Goal: Information Seeking & Learning: Learn about a topic

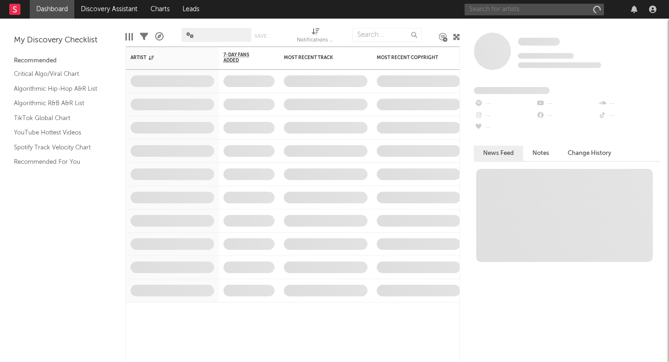
click at [523, 7] on input "text" at bounding box center [534, 10] width 139 height 12
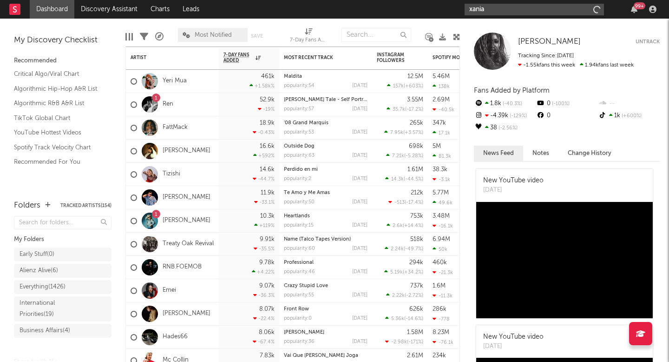
click at [522, 9] on input "xania" at bounding box center [534, 10] width 139 height 12
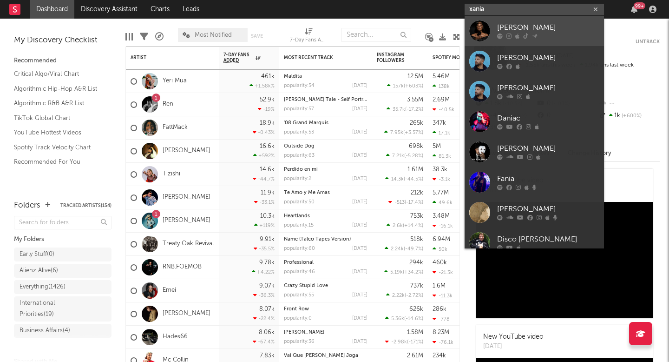
type input "xania"
click at [503, 22] on div "[PERSON_NAME]" at bounding box center [548, 27] width 102 height 11
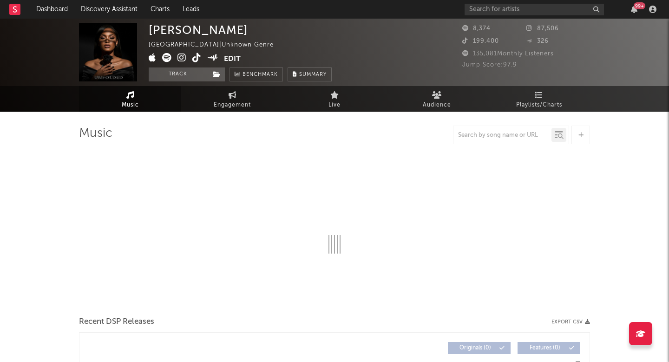
select select "1w"
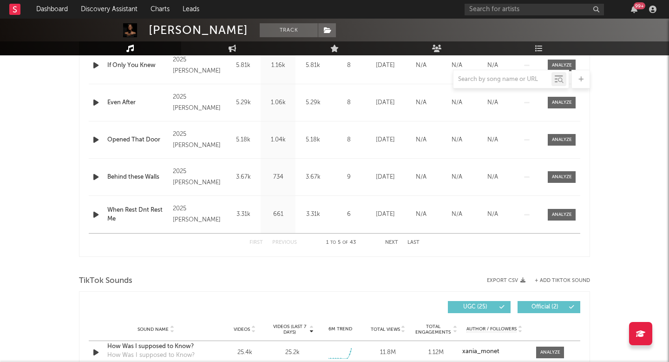
scroll to position [402, 0]
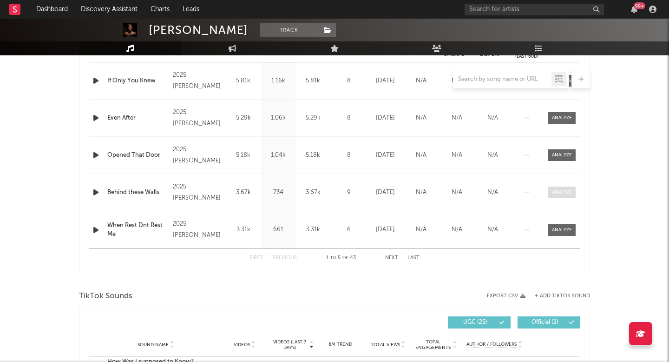
click at [560, 189] on div at bounding box center [562, 192] width 20 height 7
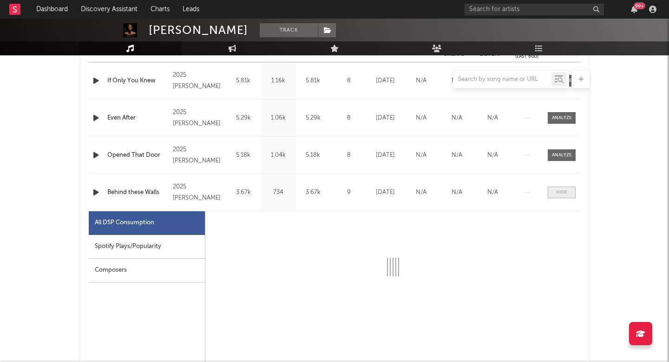
select select "1w"
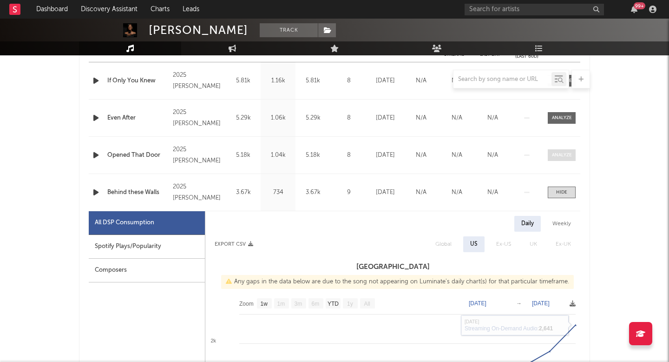
click at [554, 154] on div at bounding box center [562, 154] width 20 height 7
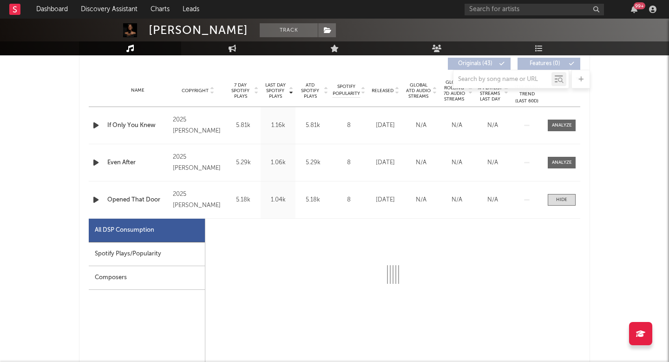
select select "1w"
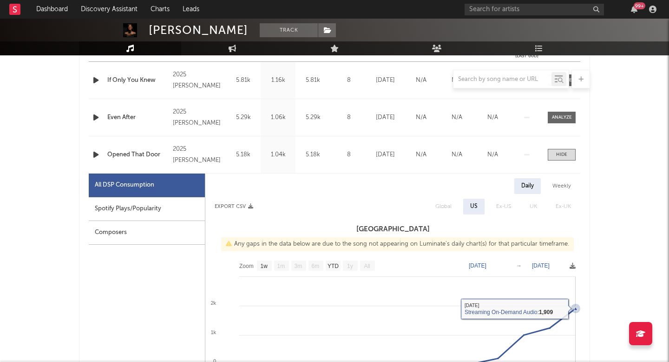
scroll to position [315, 0]
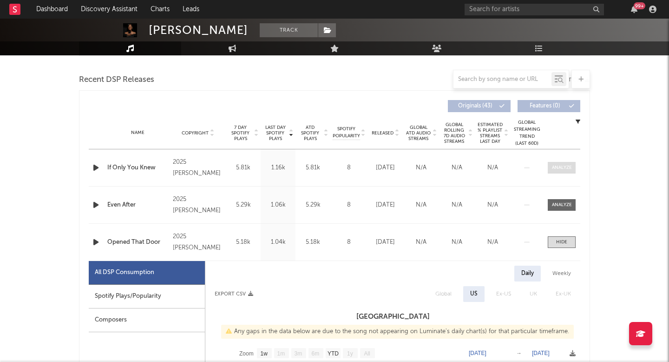
click at [564, 164] on div at bounding box center [562, 167] width 20 height 7
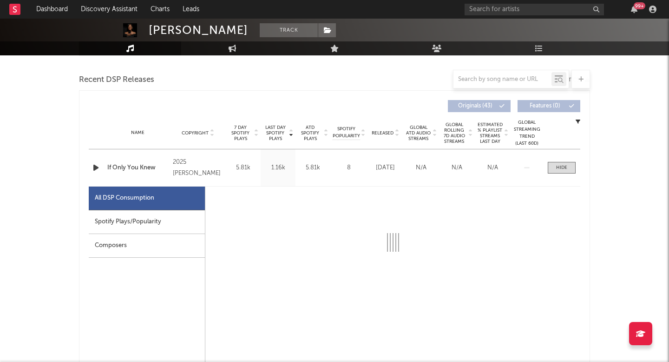
select select "1w"
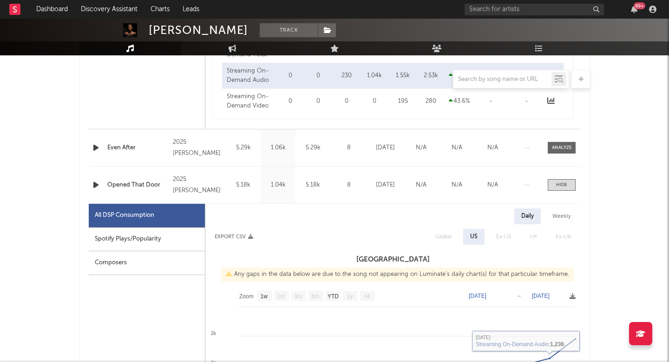
scroll to position [809, 0]
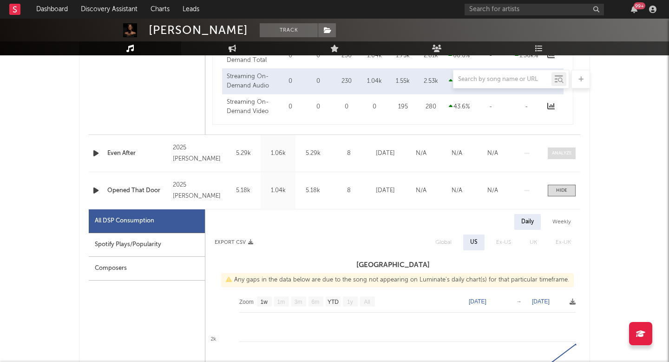
click at [557, 151] on div at bounding box center [562, 153] width 20 height 7
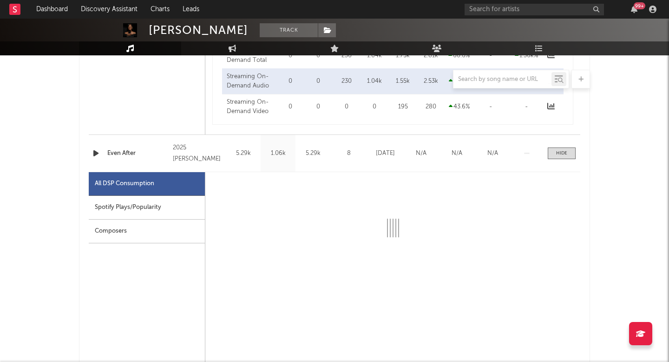
select select "1w"
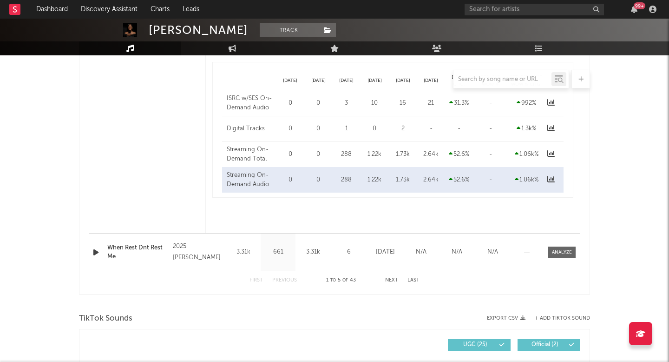
scroll to position [2148, 0]
click at [564, 248] on div at bounding box center [562, 251] width 20 height 7
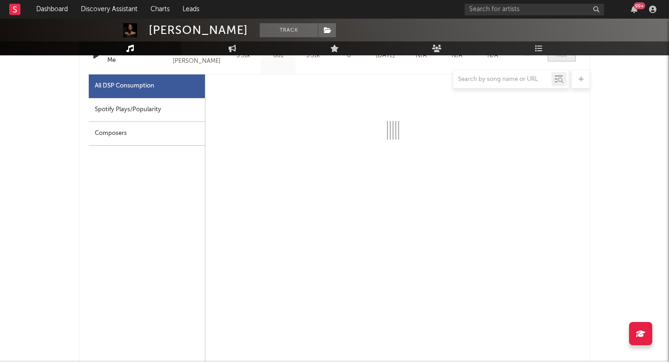
select select "1w"
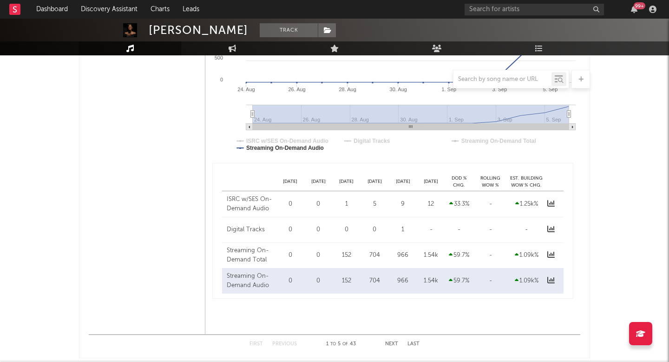
scroll to position [2647, 0]
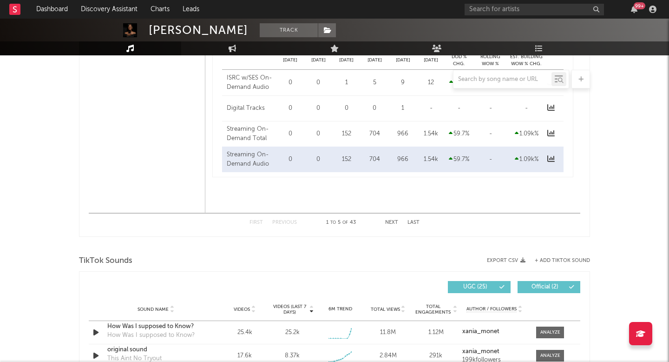
click at [393, 217] on div "First Previous 1 to 5 of 43 Next Last" at bounding box center [335, 222] width 170 height 18
click at [386, 226] on div "First Previous 1 to 5 of 43 Next Last" at bounding box center [335, 222] width 170 height 18
click at [387, 223] on button "Next" at bounding box center [391, 222] width 13 height 5
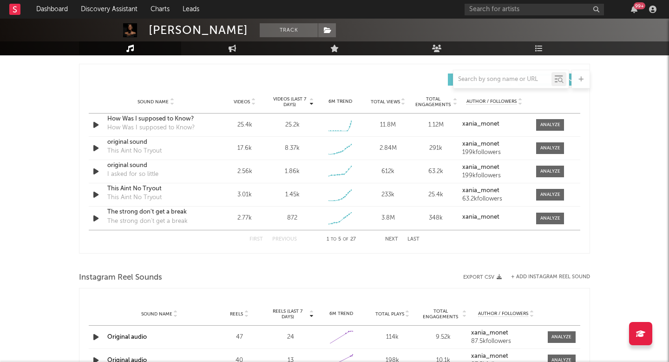
scroll to position [641, 0]
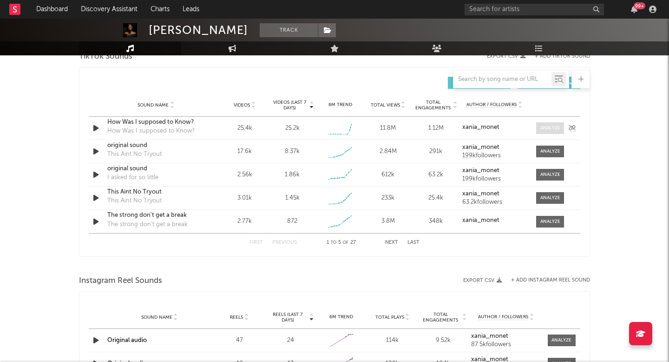
click at [549, 127] on div at bounding box center [550, 128] width 20 height 7
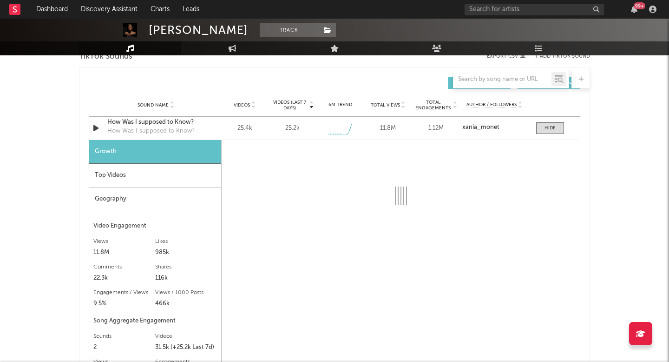
select select "1w"
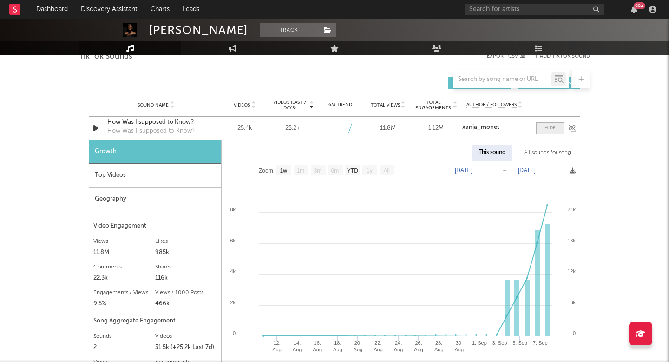
click at [548, 132] on span at bounding box center [550, 128] width 28 height 12
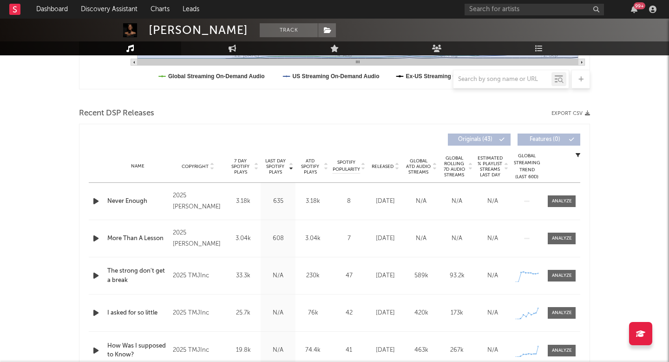
scroll to position [292, 0]
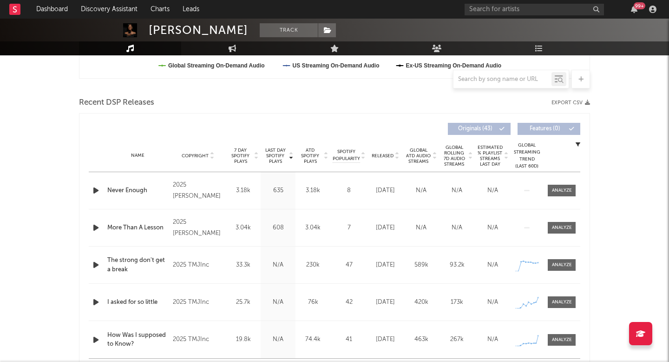
click at [556, 175] on div "Name Never Enough Copyright 2025 [PERSON_NAME] Label TMJ RECORDS Album Names Pi…" at bounding box center [335, 190] width 492 height 37
click at [556, 190] on div at bounding box center [562, 190] width 20 height 7
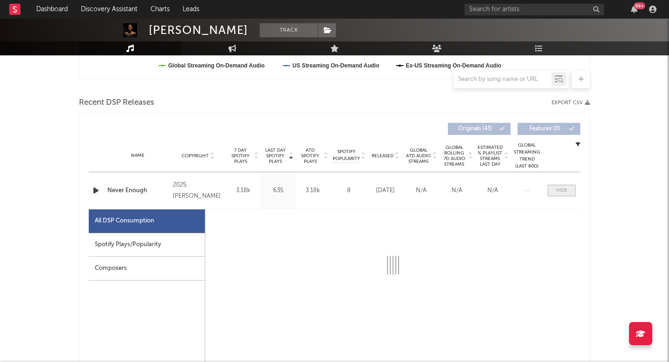
select select "1w"
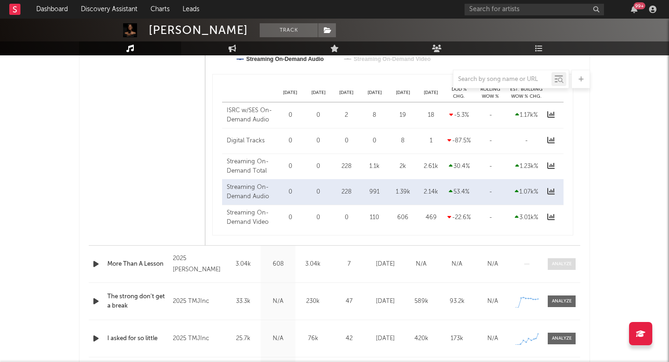
click at [564, 258] on span at bounding box center [562, 264] width 28 height 12
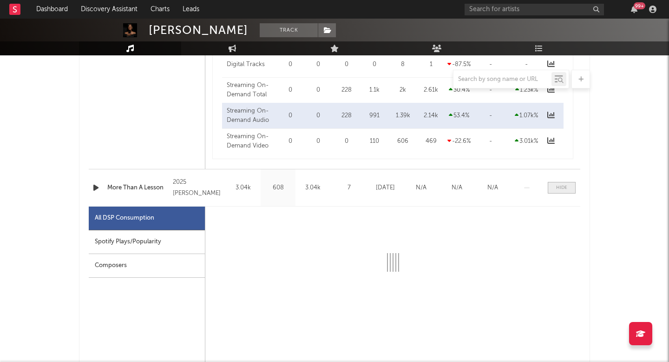
select select "1w"
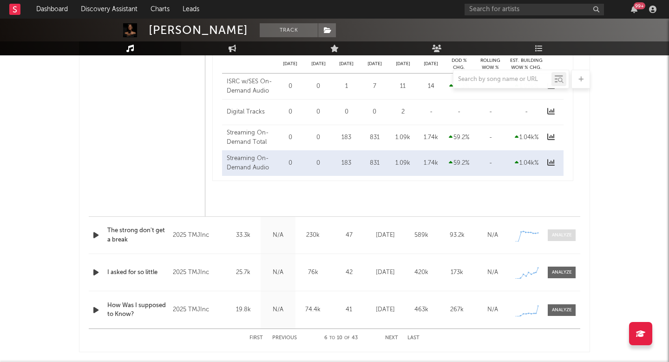
click at [560, 237] on div at bounding box center [562, 234] width 20 height 7
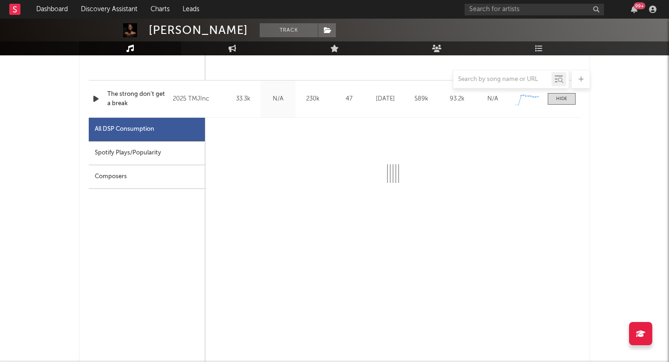
select select "1w"
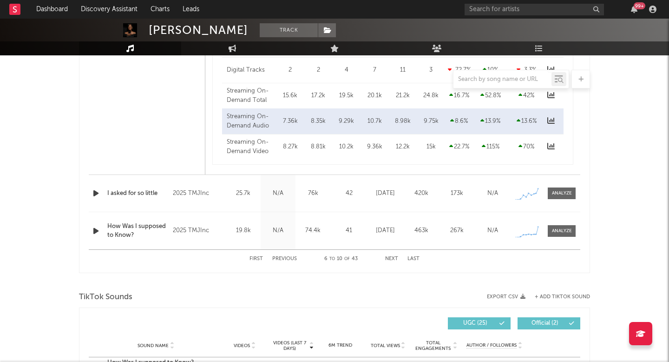
scroll to position [1790, 0]
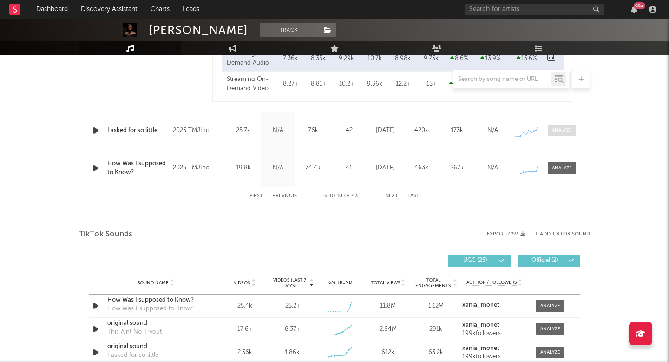
click at [568, 130] on div at bounding box center [562, 130] width 20 height 7
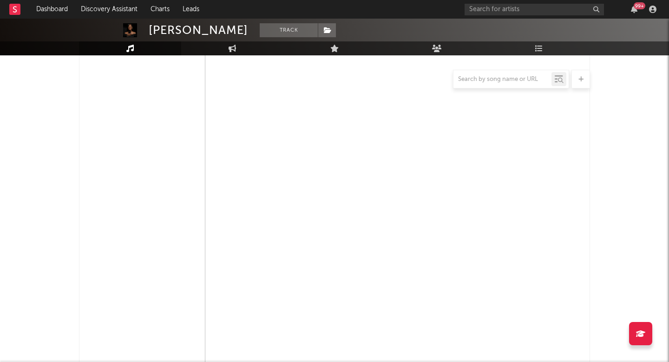
select select "1w"
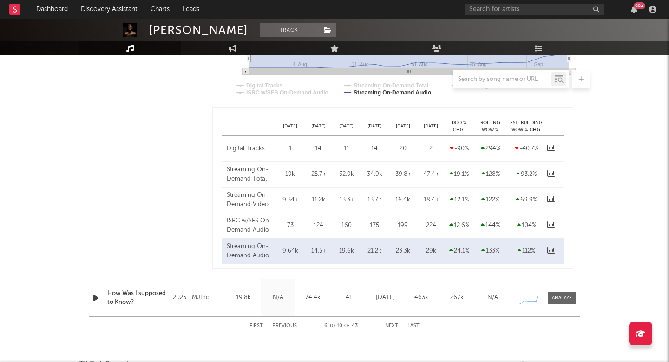
scroll to position [2157, 0]
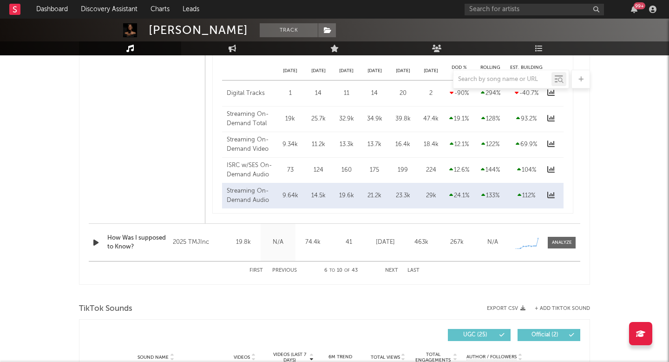
click at [392, 267] on div "First Previous 6 to 10 of 43 Next Last" at bounding box center [335, 270] width 170 height 18
click at [392, 269] on button "Next" at bounding box center [391, 270] width 13 height 5
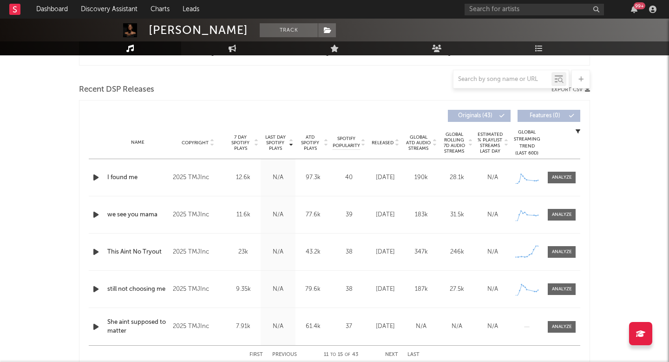
scroll to position [304, 0]
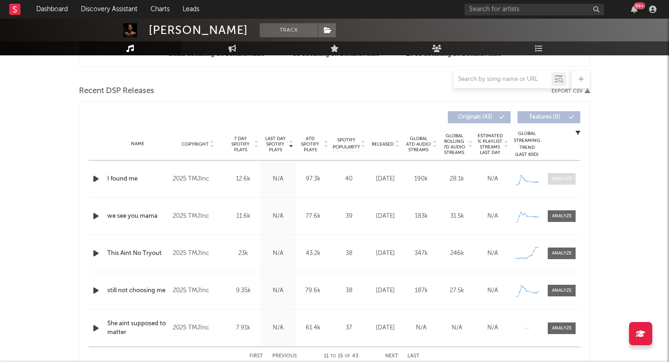
click at [563, 174] on span at bounding box center [562, 179] width 28 height 12
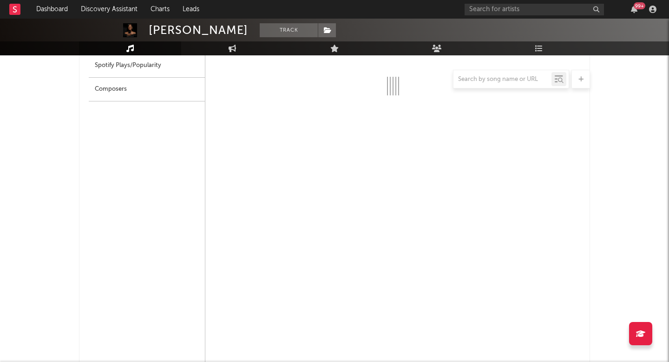
scroll to position [480, 0]
select select "1w"
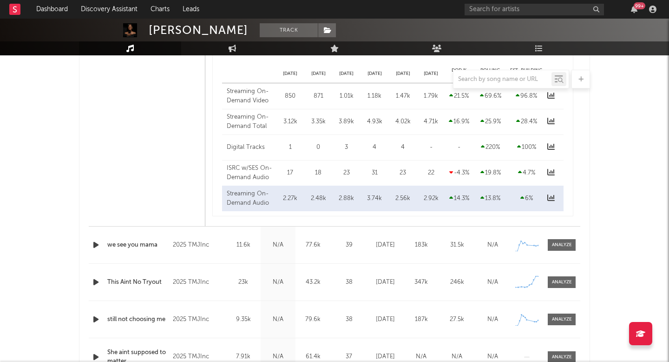
scroll to position [811, 0]
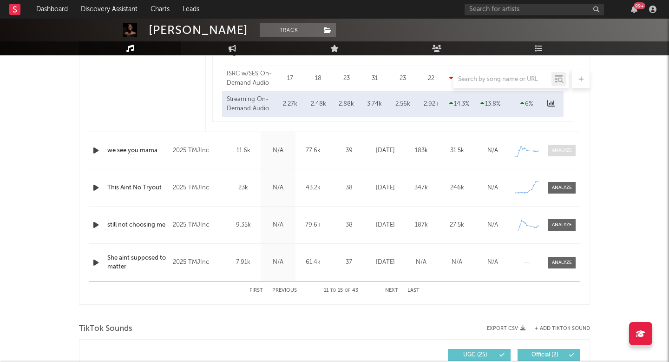
click at [574, 154] on span at bounding box center [562, 151] width 28 height 12
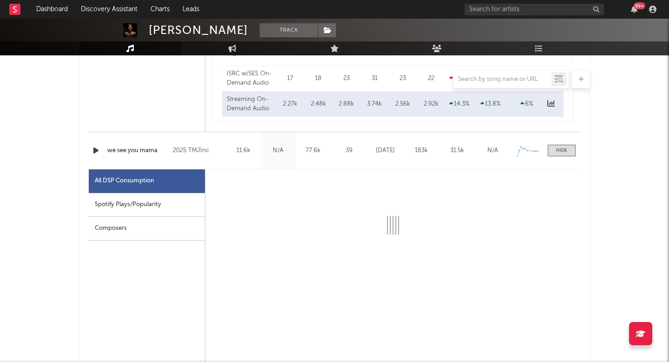
select select "1w"
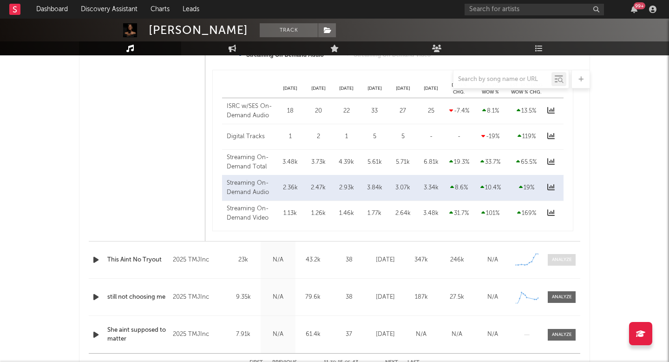
click at [553, 256] on span at bounding box center [562, 260] width 28 height 12
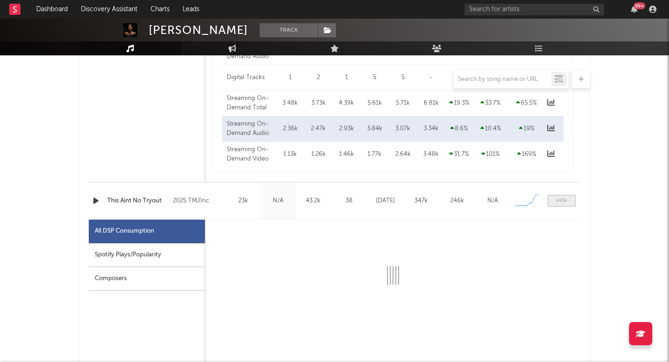
scroll to position [1373, 0]
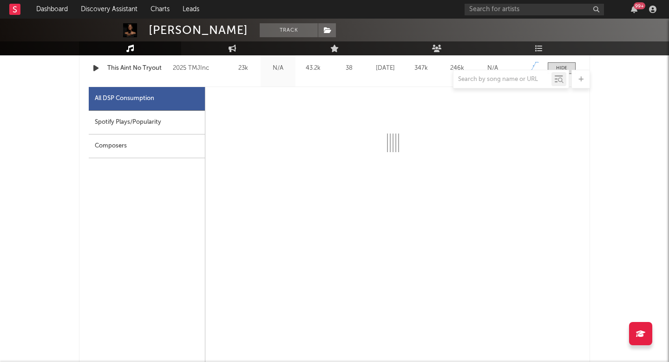
select select "1w"
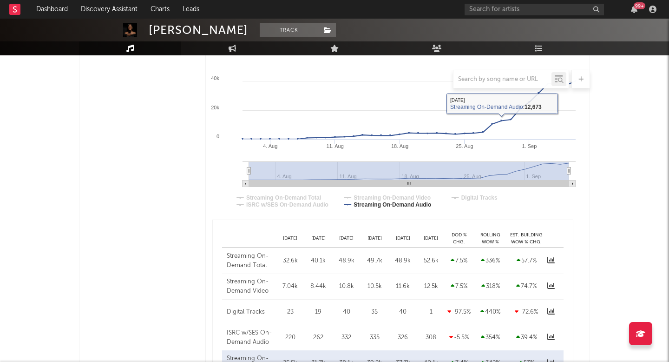
scroll to position [1690, 0]
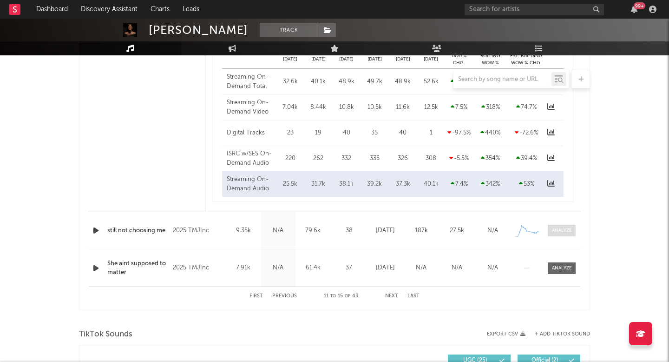
click at [561, 232] on div at bounding box center [562, 230] width 20 height 7
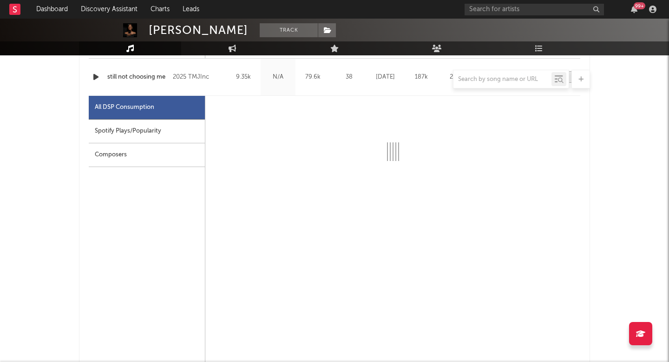
select select "1w"
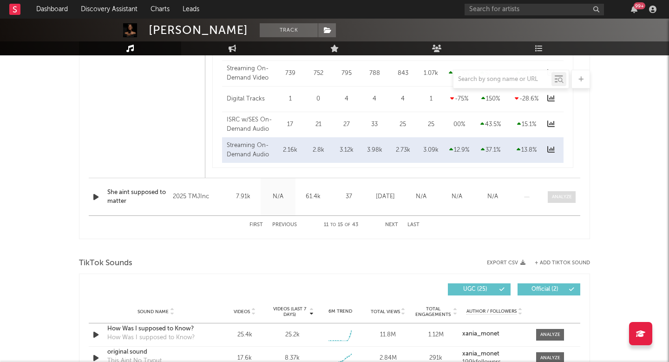
click at [566, 196] on div at bounding box center [562, 196] width 20 height 7
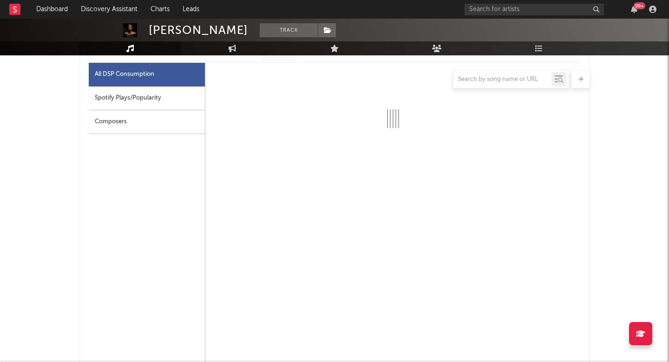
select select "1w"
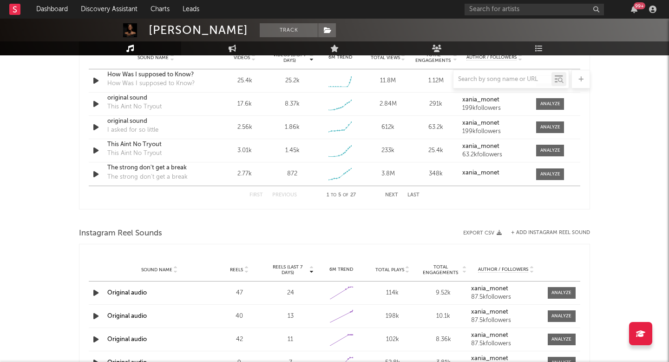
scroll to position [2900, 0]
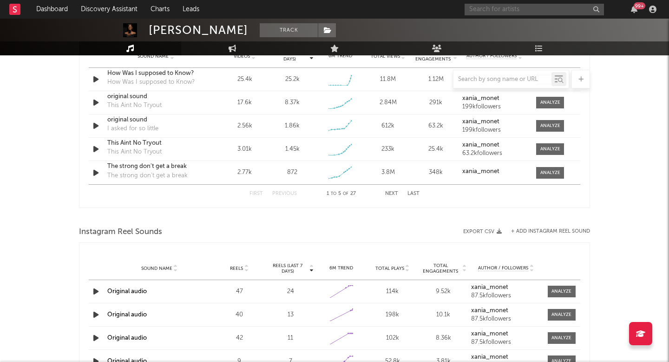
click at [497, 4] on input "text" at bounding box center [534, 10] width 139 height 12
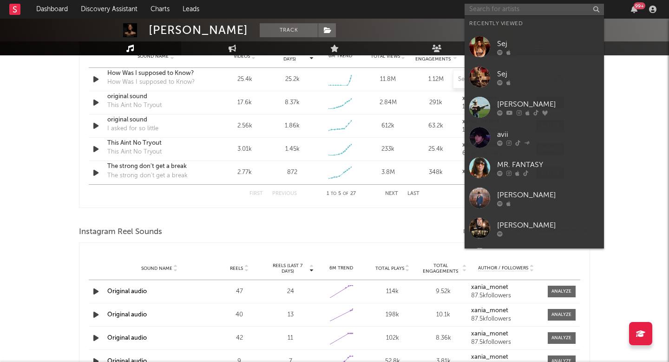
paste input "[URL][DOMAIN_NAME][DOMAIN_NAME]"
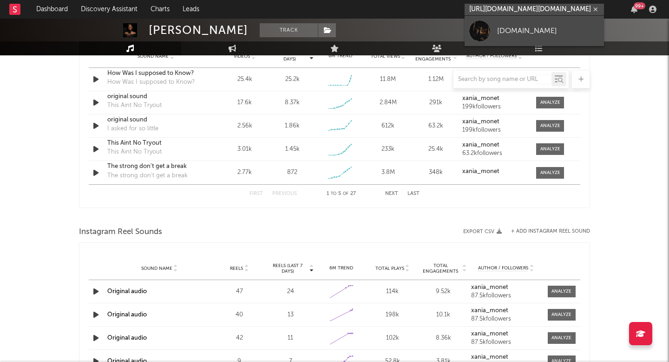
type input "[URL][DOMAIN_NAME][DOMAIN_NAME]"
click at [507, 31] on div "[DOMAIN_NAME]" at bounding box center [548, 30] width 102 height 11
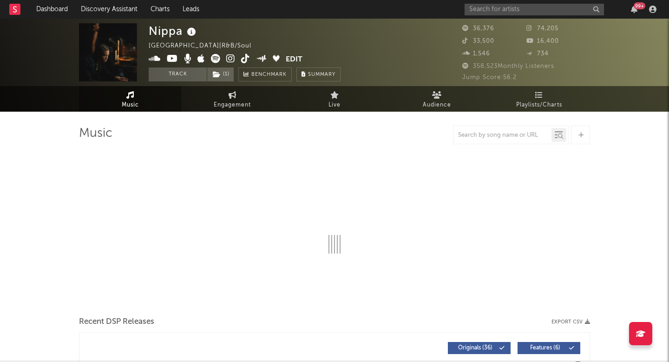
select select "6m"
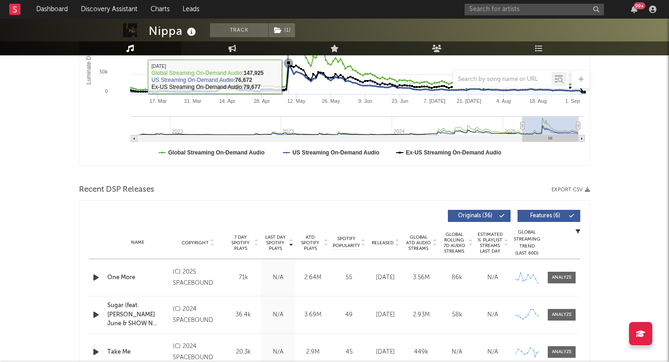
scroll to position [312, 0]
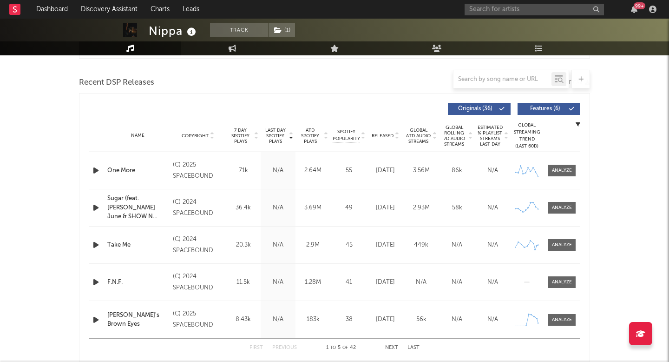
click at [95, 171] on icon "button" at bounding box center [96, 171] width 10 height 12
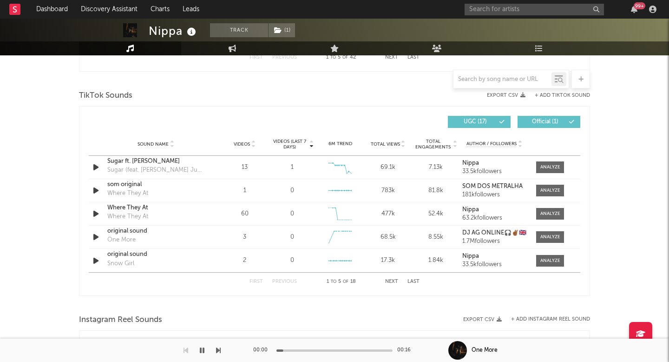
scroll to position [606, 0]
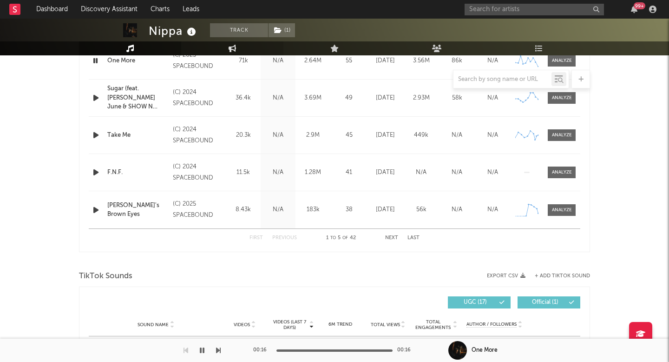
click at [229, 49] on icon at bounding box center [233, 48] width 8 height 7
select select "1w"
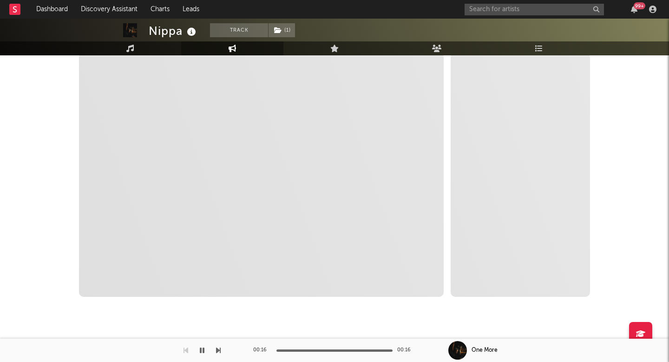
scroll to position [145, 0]
select select "1m"
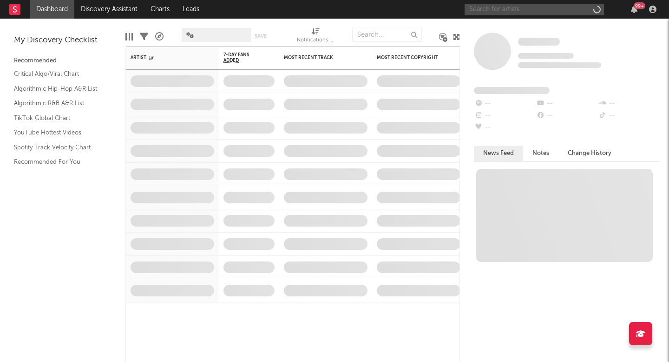
click at [514, 9] on input "text" at bounding box center [534, 10] width 139 height 12
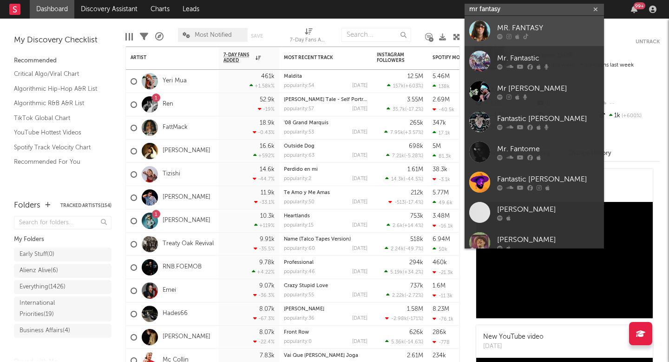
type input "mr fantasy"
click at [542, 26] on div "MR. FANTASY" at bounding box center [548, 27] width 102 height 11
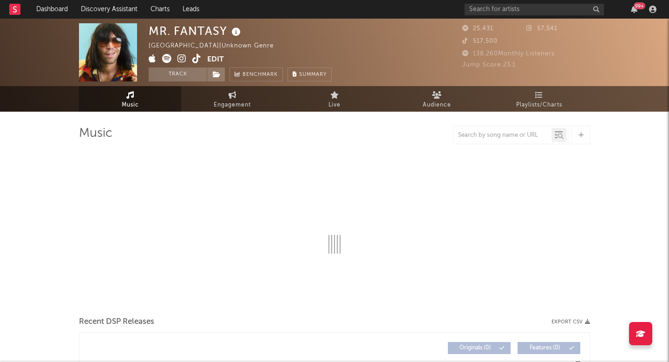
select select "1w"
